Goal: Transaction & Acquisition: Book appointment/travel/reservation

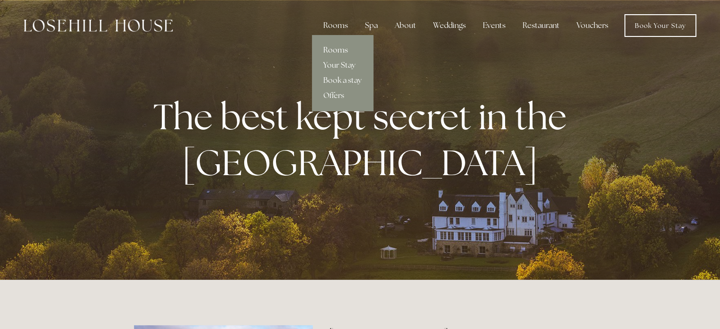
click at [336, 50] on link "Rooms" at bounding box center [342, 50] width 61 height 15
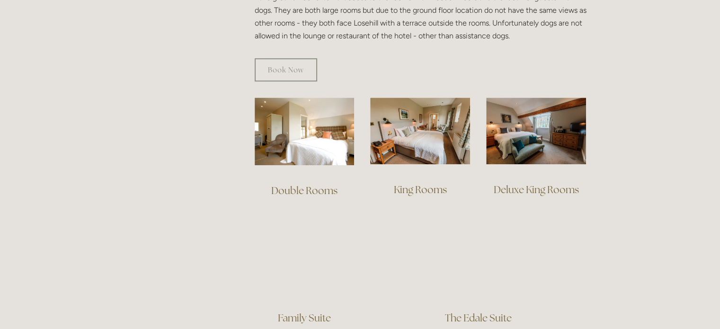
scroll to position [568, 0]
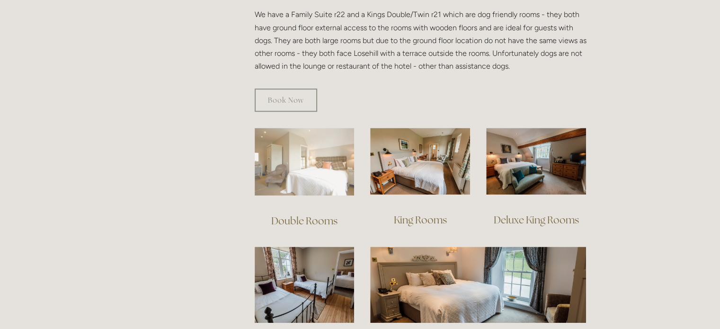
click at [334, 153] on img at bounding box center [305, 162] width 100 height 68
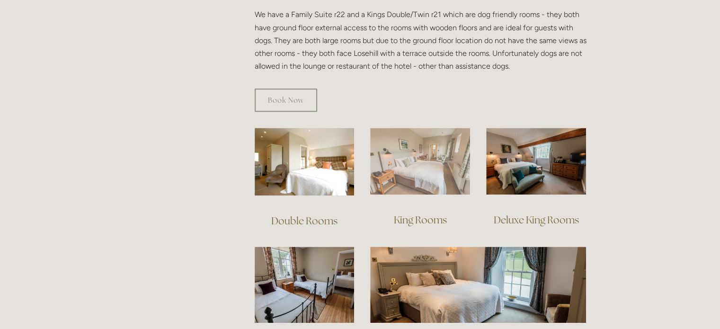
click at [444, 152] on img at bounding box center [420, 161] width 100 height 67
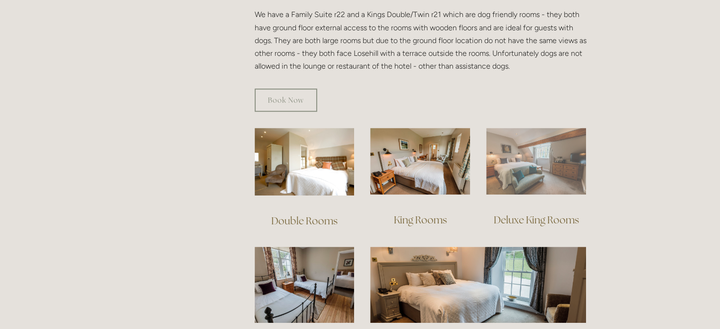
click at [544, 143] on img at bounding box center [536, 161] width 100 height 67
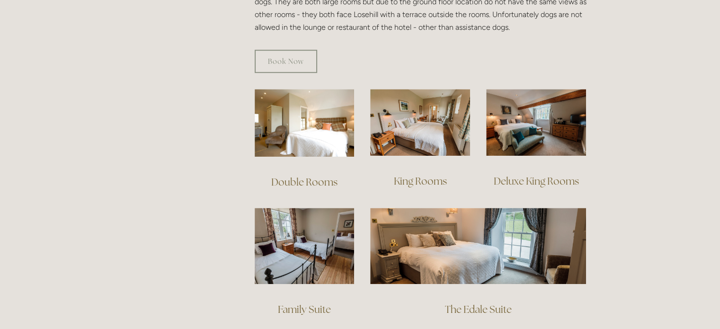
scroll to position [615, 0]
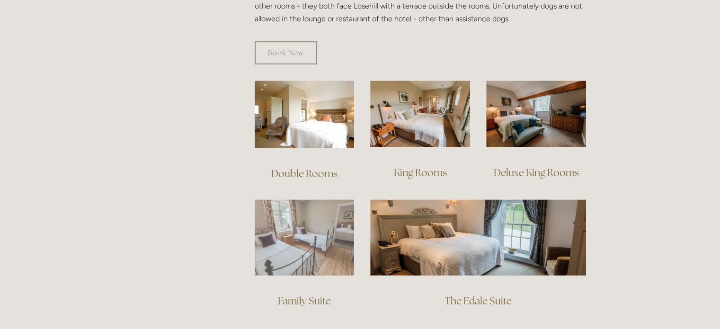
click at [295, 216] on img at bounding box center [305, 237] width 100 height 76
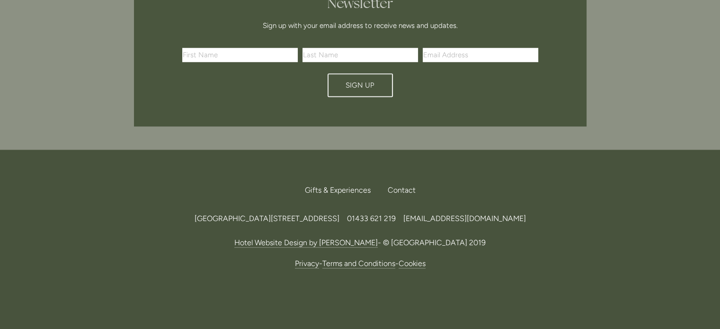
scroll to position [407, 0]
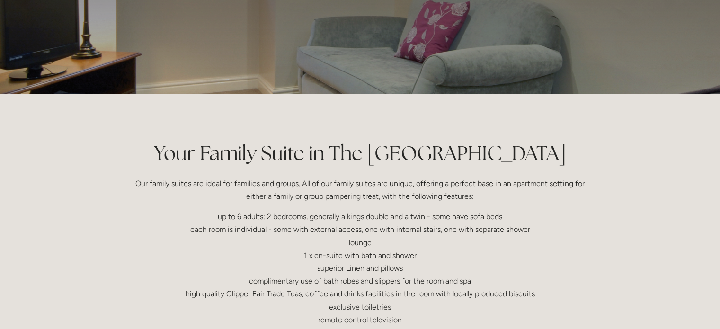
scroll to position [142, 0]
